Goal: Obtain resource: Download file/media

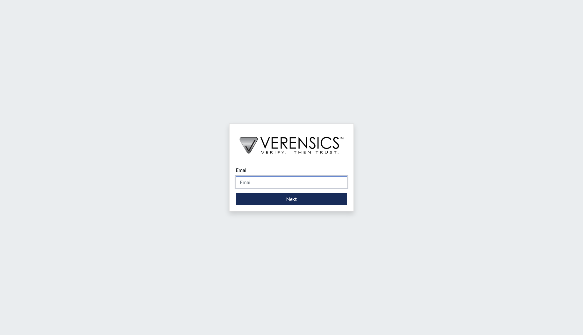
click at [270, 180] on input "Email" at bounding box center [292, 182] width 112 height 12
type input "[PERSON_NAME][EMAIL_ADDRESS][PERSON_NAME][DOMAIN_NAME]"
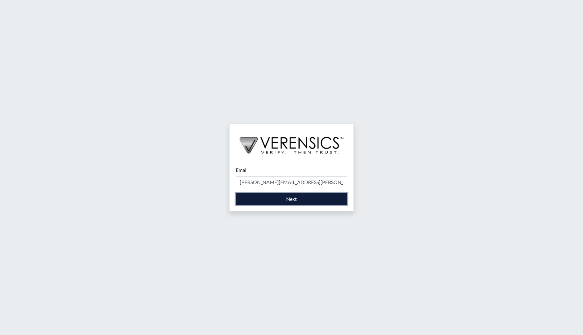
click at [284, 202] on button "Next" at bounding box center [292, 199] width 112 height 12
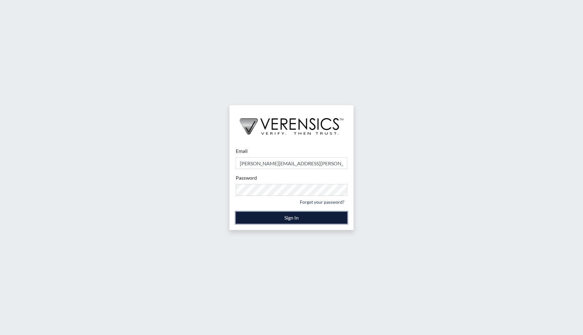
click at [292, 219] on button "Sign In" at bounding box center [292, 217] width 112 height 12
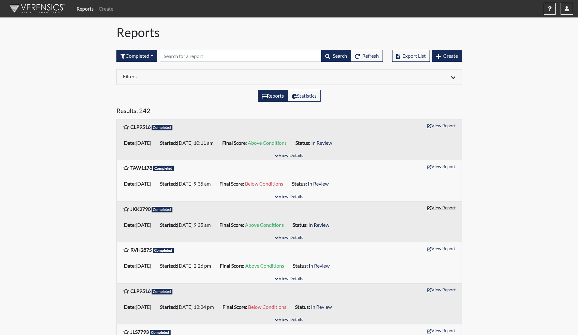
click at [437, 209] on button "View Report" at bounding box center [442, 207] width 34 height 10
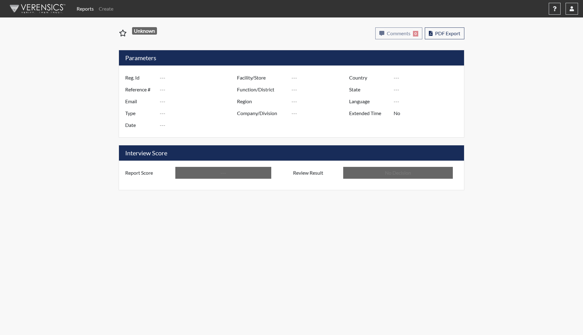
type input "JKK2790"
type input "51637"
type input "---"
type input "Corrections Pre-Employment"
type input "Oct 7, 2025"
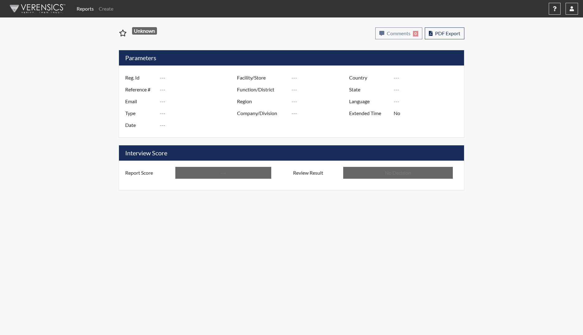
type input "Augusta SMP"
type input "[GEOGRAPHIC_DATA]"
type input "[US_STATE]"
type input "English"
type input "Above Conditions"
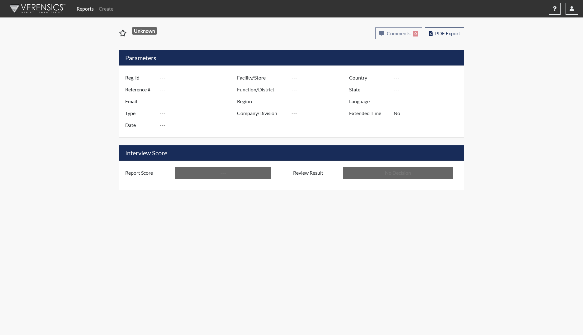
type input "In Review"
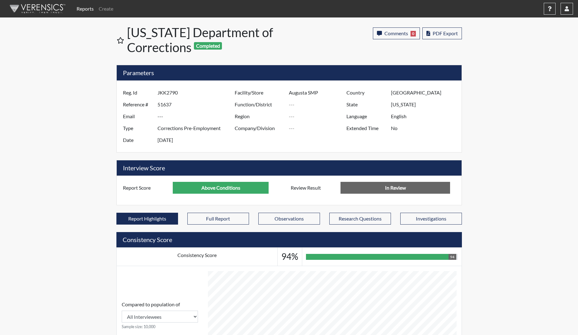
scroll to position [103, 259]
click at [444, 31] on span "PDF Export" at bounding box center [445, 33] width 25 height 6
click at [569, 8] on icon "button" at bounding box center [567, 8] width 4 height 5
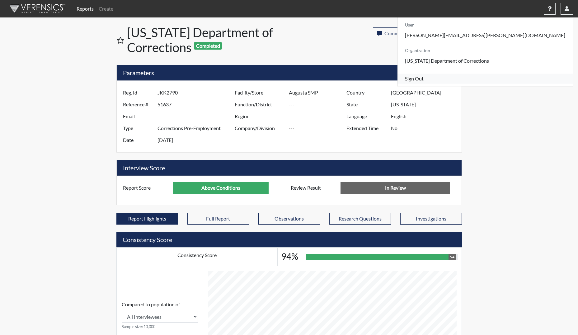
click at [507, 83] on link "Sign Out" at bounding box center [485, 79] width 175 height 10
